Goal: Task Accomplishment & Management: Use online tool/utility

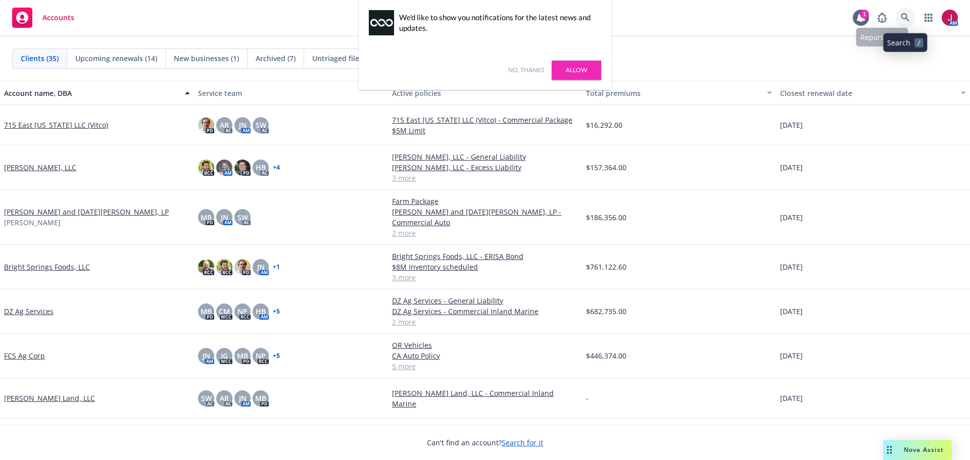
click at [909, 16] on icon at bounding box center [905, 17] width 9 height 9
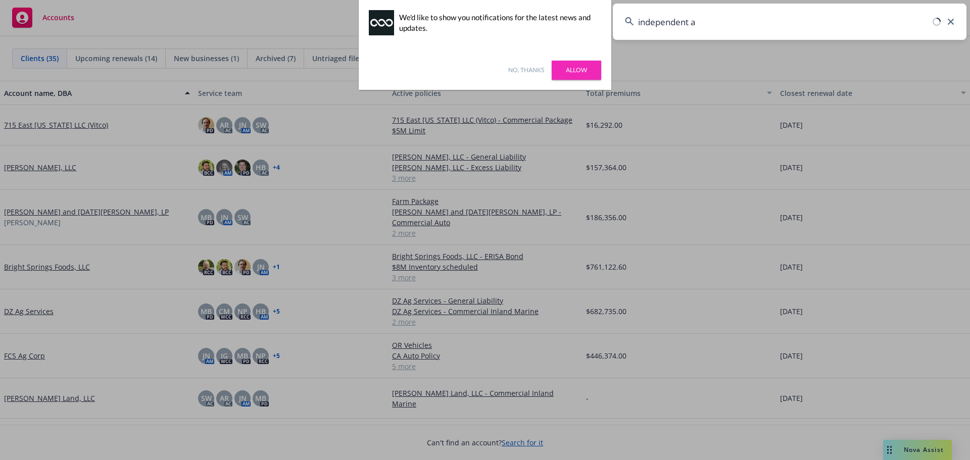
type input "independent ag"
click at [526, 65] on div "No, thanks Allow" at bounding box center [485, 70] width 253 height 39
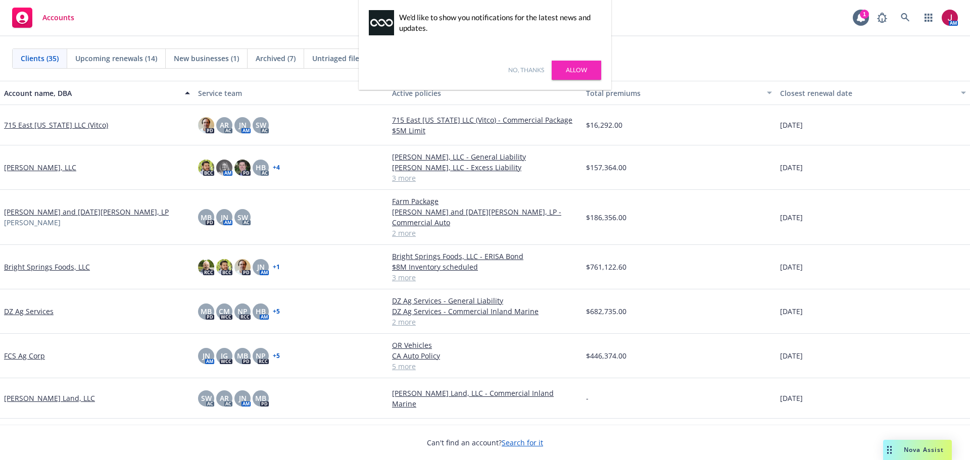
click at [525, 70] on link "No, thanks" at bounding box center [526, 70] width 36 height 9
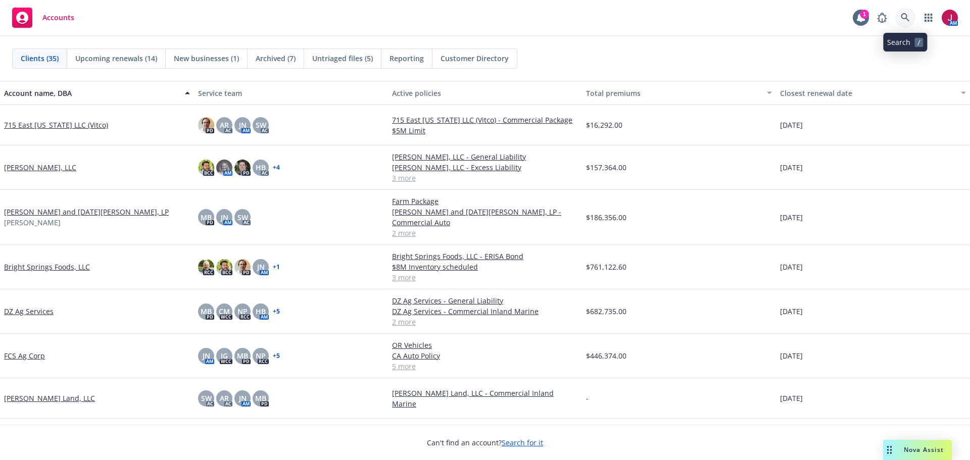
click at [911, 16] on link at bounding box center [905, 18] width 20 height 20
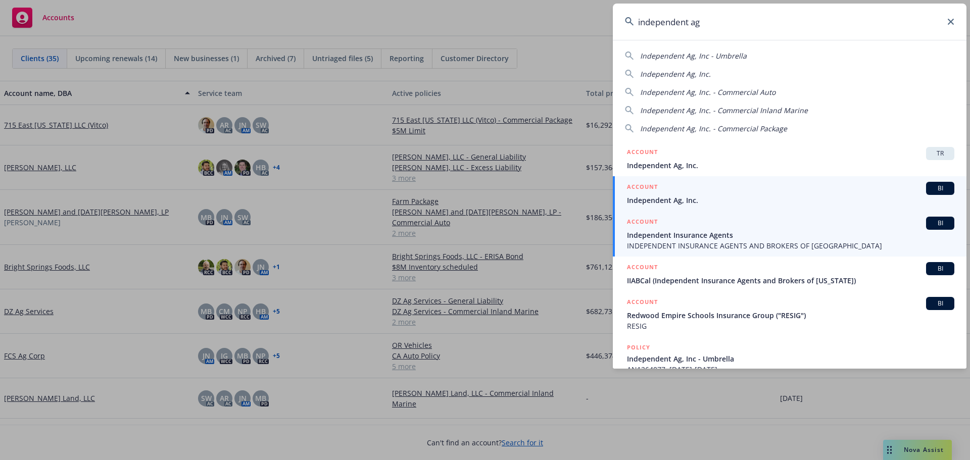
type input "independent ag"
click at [753, 205] on span "Independent Ag, Inc." at bounding box center [790, 200] width 327 height 11
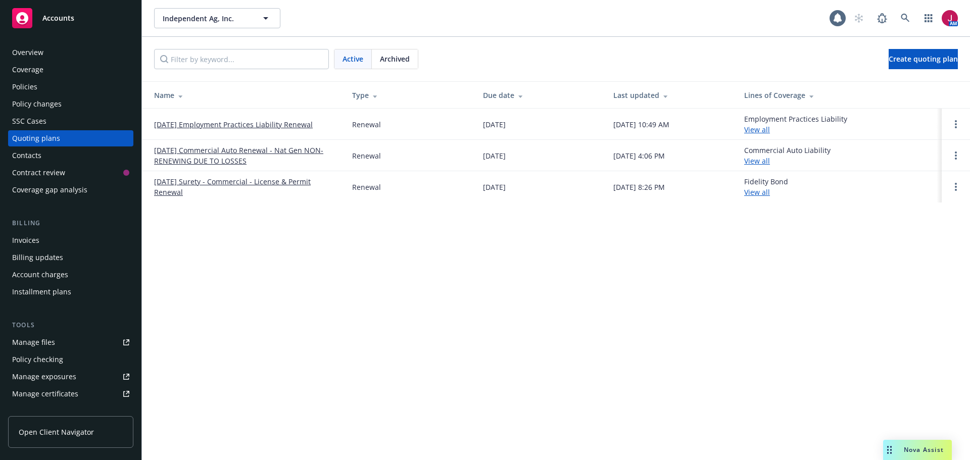
click at [242, 126] on link "[DATE] Employment Practices Liability Renewal" at bounding box center [233, 124] width 159 height 11
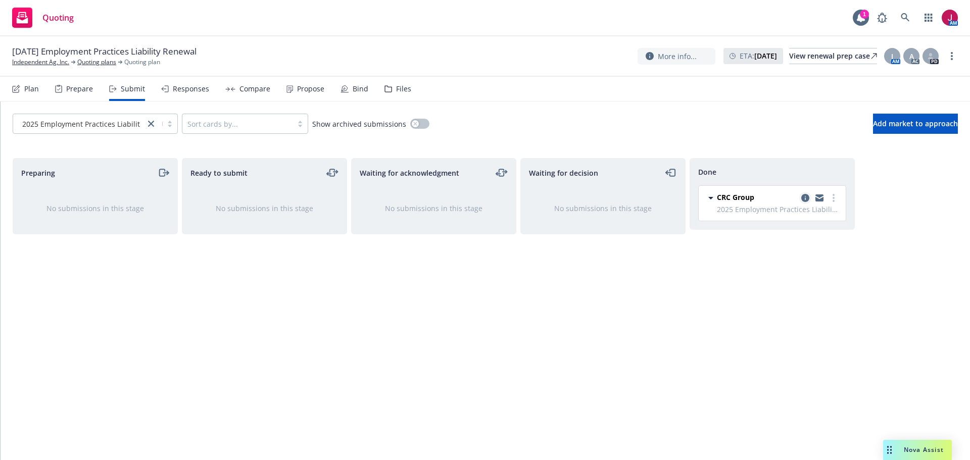
click at [804, 197] on icon "copy logging email" at bounding box center [805, 198] width 8 height 8
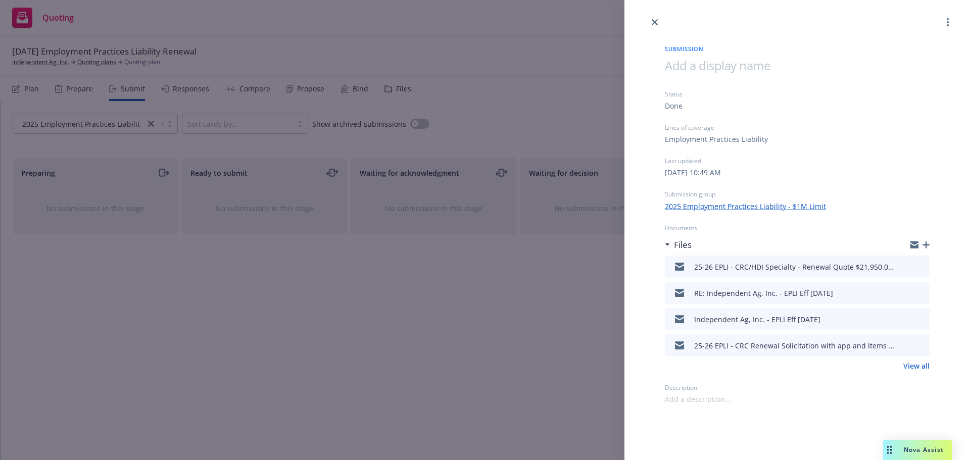
click at [916, 268] on div at bounding box center [913, 267] width 25 height 12
click at [920, 269] on icon "preview file" at bounding box center [920, 266] width 9 height 7
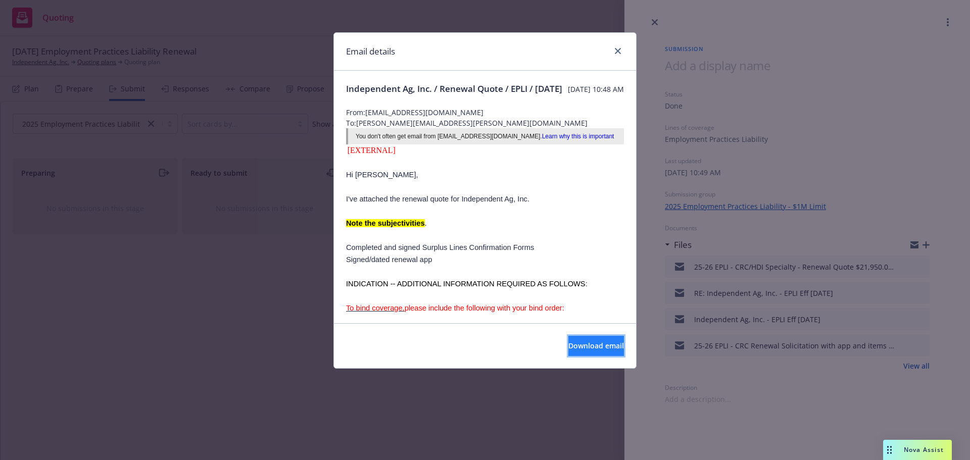
click at [593, 352] on button "Download email" at bounding box center [597, 346] width 56 height 20
click at [616, 46] on link "close" at bounding box center [618, 51] width 12 height 12
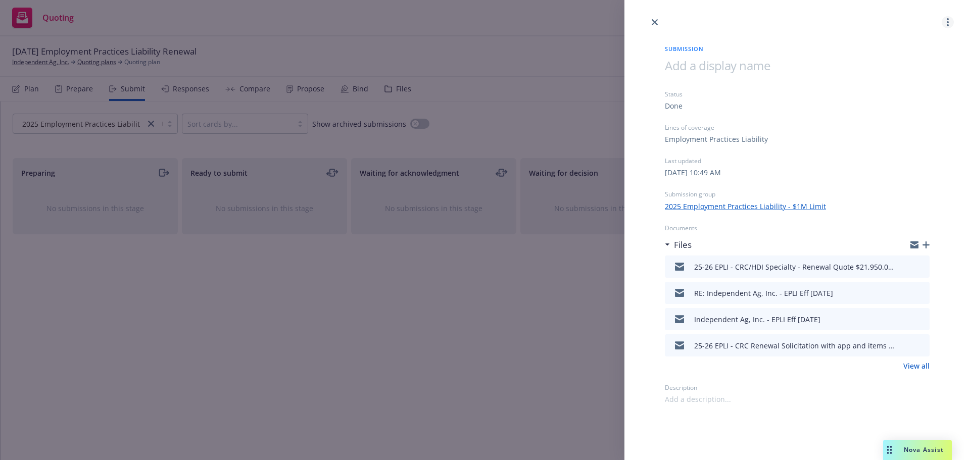
click at [949, 20] on link "more" at bounding box center [948, 22] width 12 height 12
click at [909, 90] on span "Copy logging email" at bounding box center [907, 87] width 88 height 10
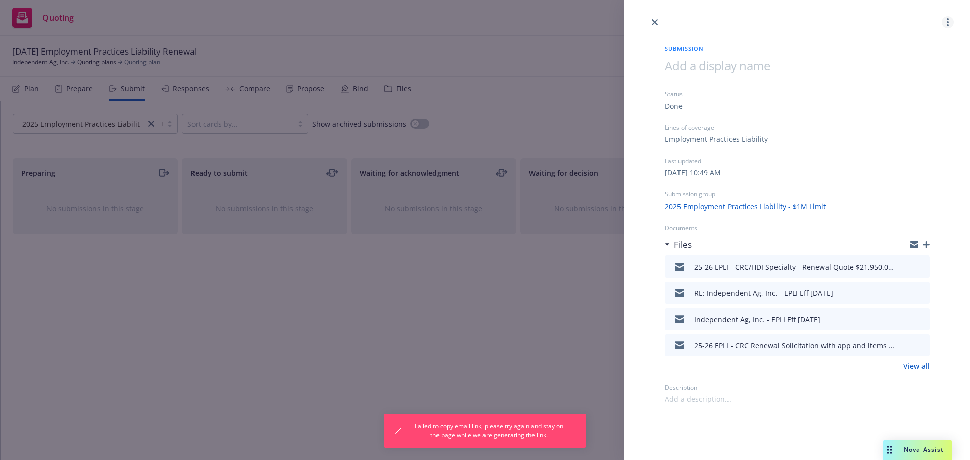
click at [948, 20] on circle "more" at bounding box center [948, 19] width 2 height 2
click at [912, 92] on link "Copy logging email" at bounding box center [908, 87] width 90 height 20
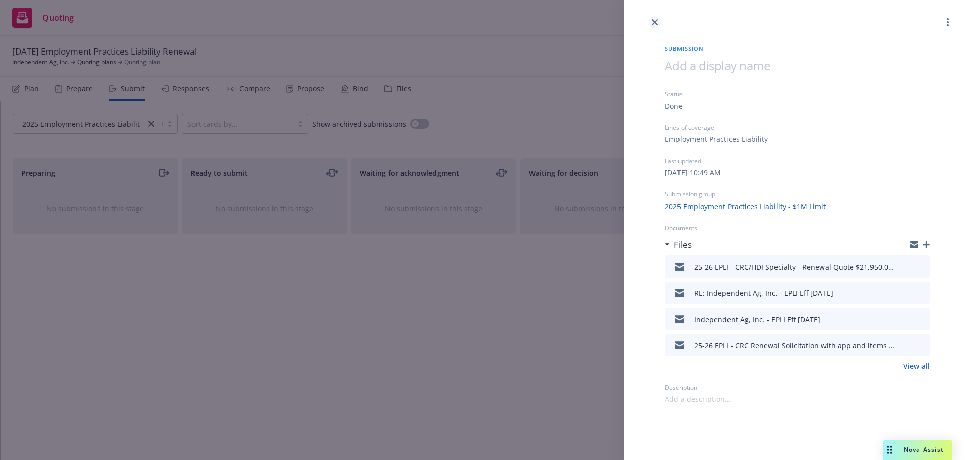
click at [655, 21] on icon "close" at bounding box center [655, 22] width 6 height 6
